Goal: Navigation & Orientation: Find specific page/section

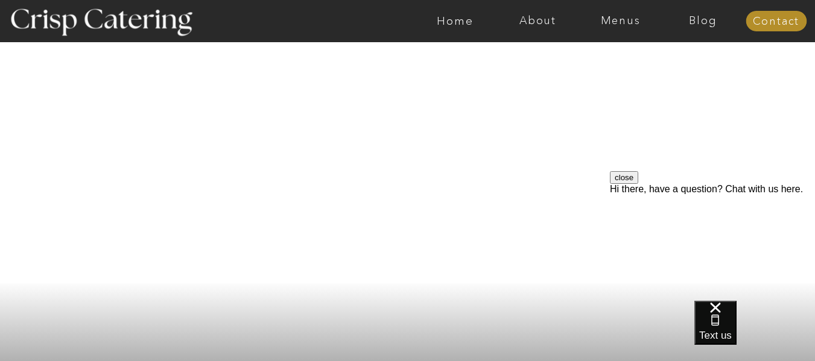
scroll to position [37, 0]
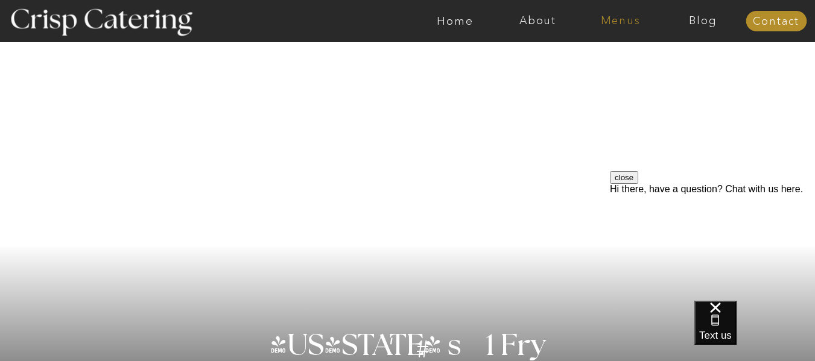
click at [630, 17] on nav "Menus" at bounding box center [620, 21] width 83 height 12
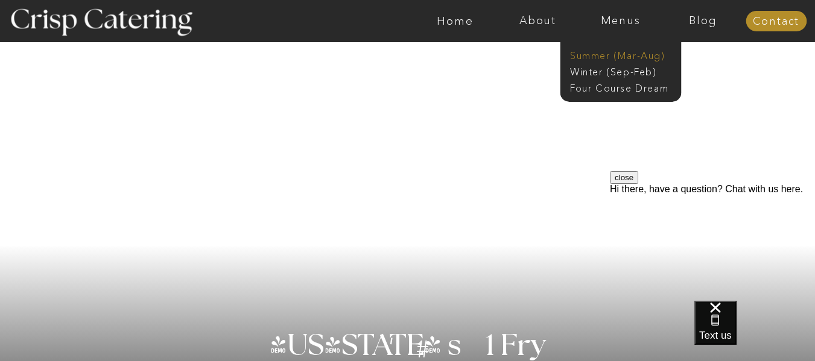
click at [642, 54] on nav "Summer (Mar-Aug)" at bounding box center [624, 54] width 108 height 11
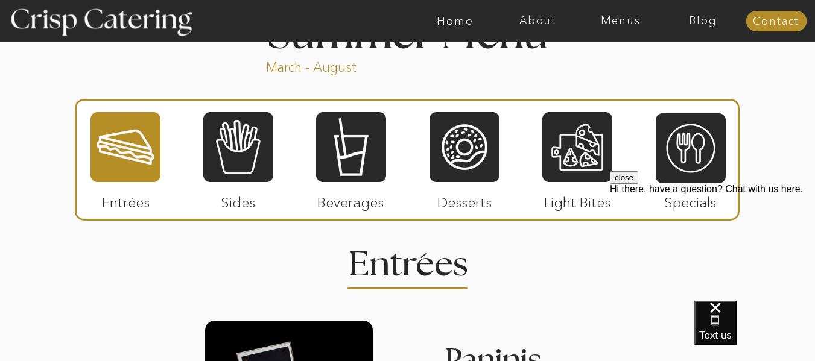
scroll to position [1041, 0]
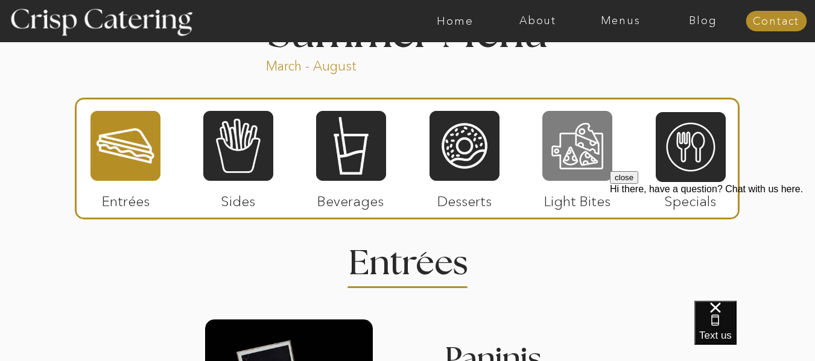
click at [569, 154] on div at bounding box center [577, 146] width 70 height 72
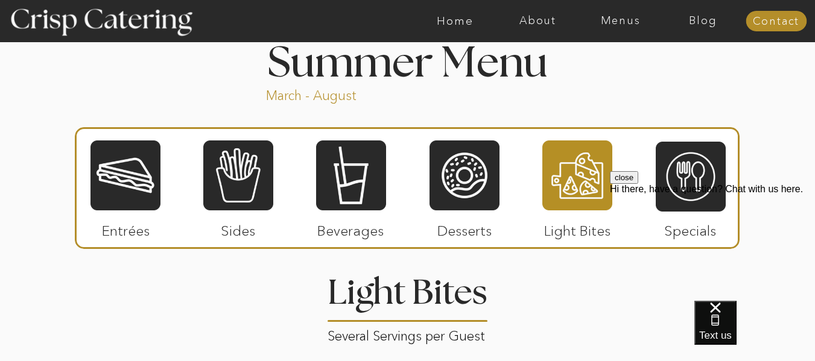
scroll to position [1011, 0]
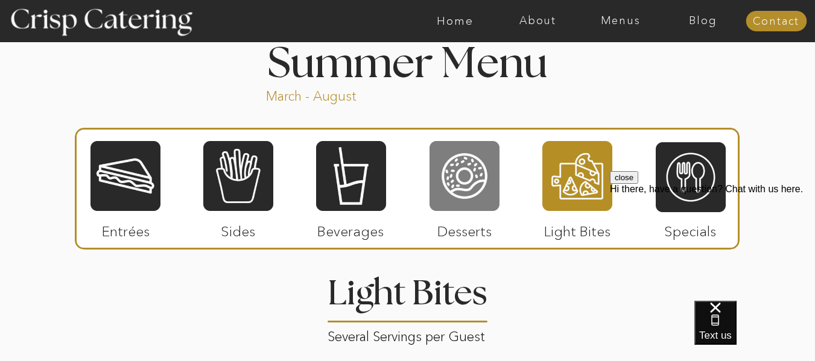
click at [451, 177] on div at bounding box center [464, 176] width 70 height 72
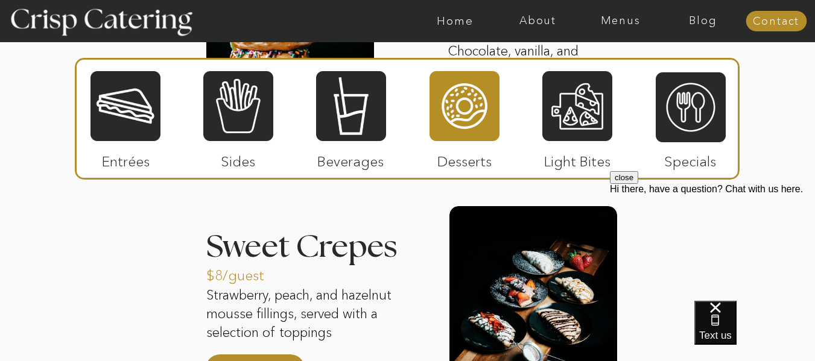
scroll to position [1405, 0]
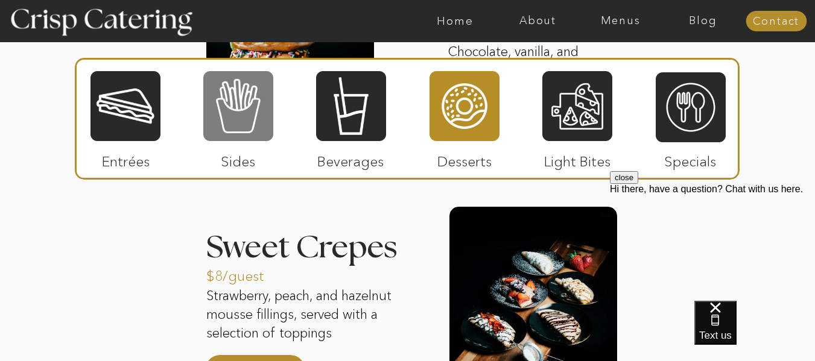
click at [247, 110] on div at bounding box center [238, 106] width 70 height 72
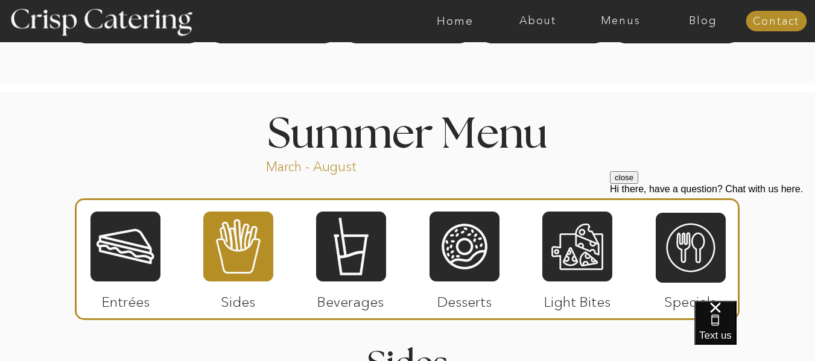
scroll to position [955, 0]
